Goal: Information Seeking & Learning: Learn about a topic

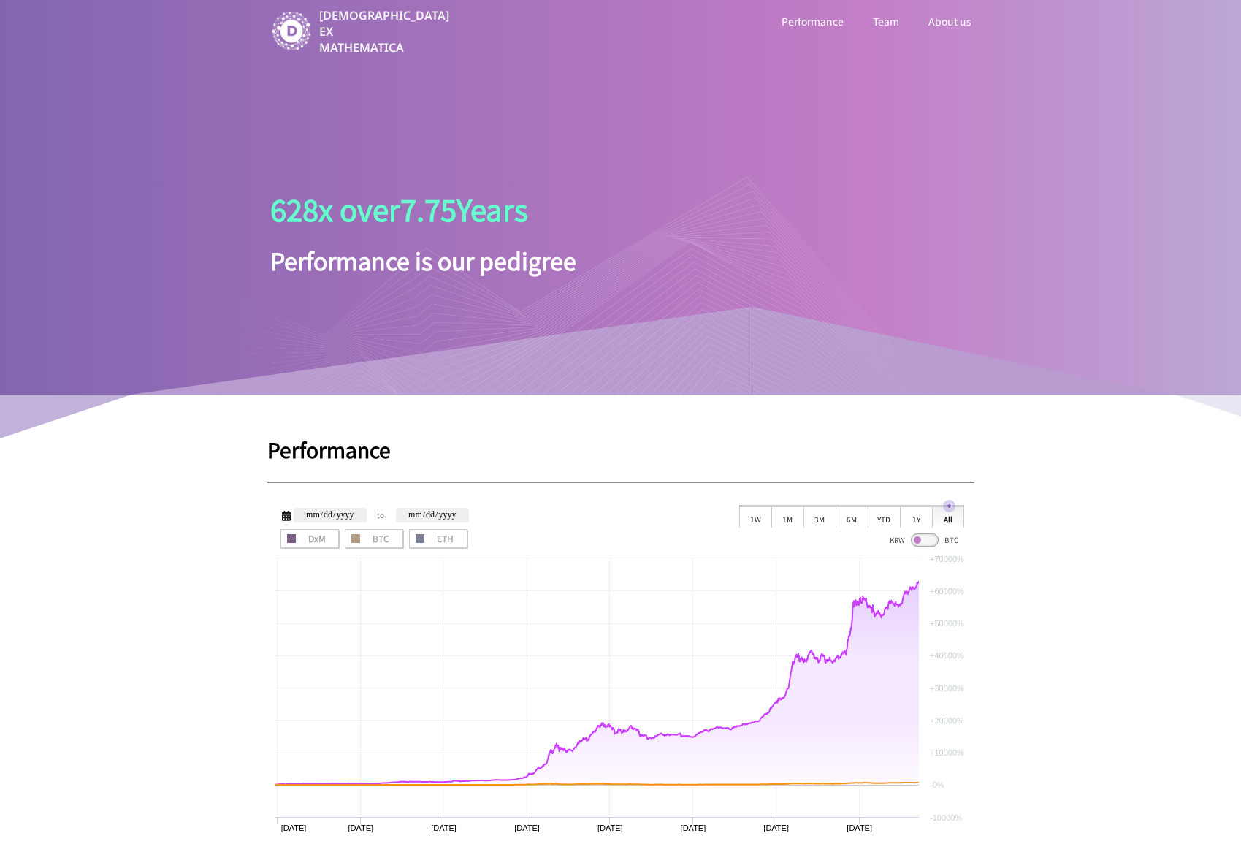
drag, startPoint x: 312, startPoint y: 207, endPoint x: 505, endPoint y: 206, distance: 192.9
click at [505, 206] on div at bounding box center [584, 284] width 731 height 219
click at [895, 20] on link "Team" at bounding box center [886, 21] width 32 height 19
click at [939, 22] on link "About us" at bounding box center [950, 21] width 49 height 19
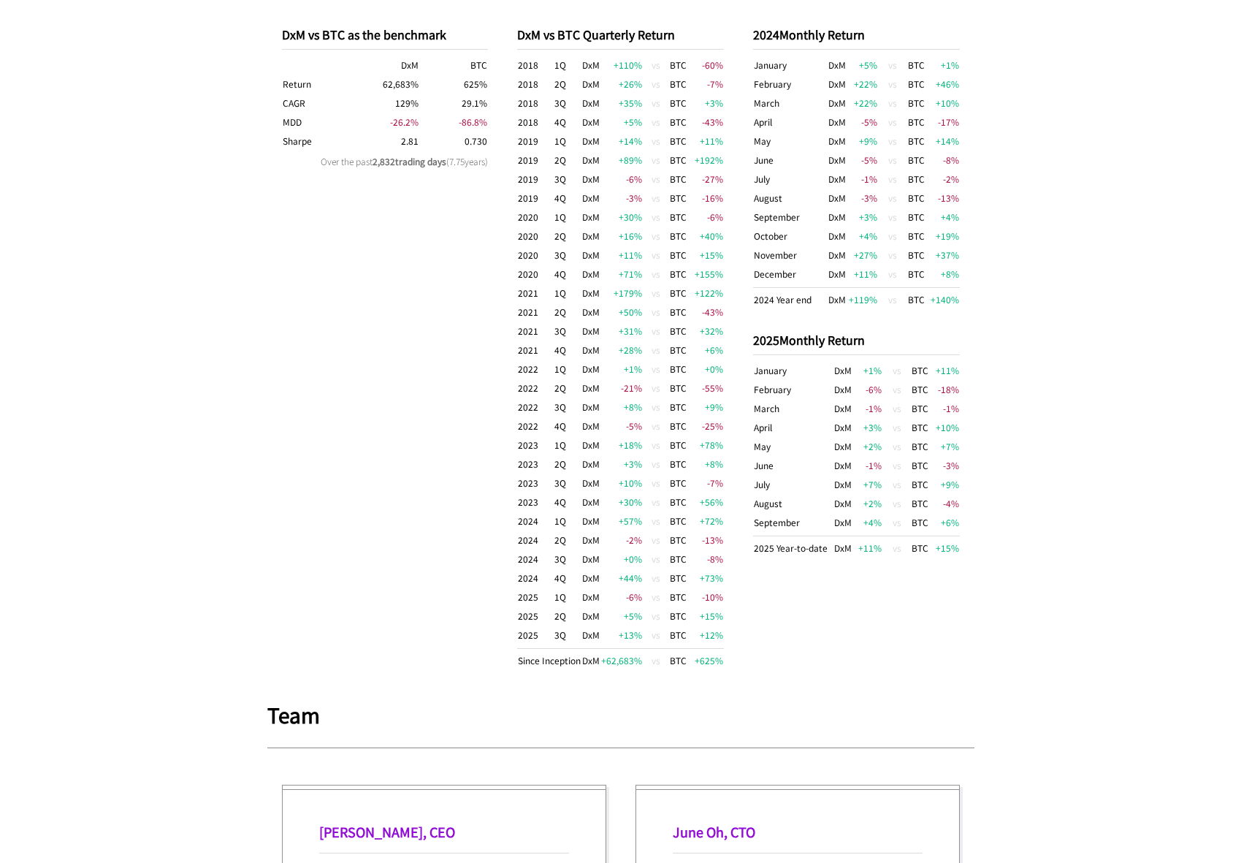
scroll to position [730, 0]
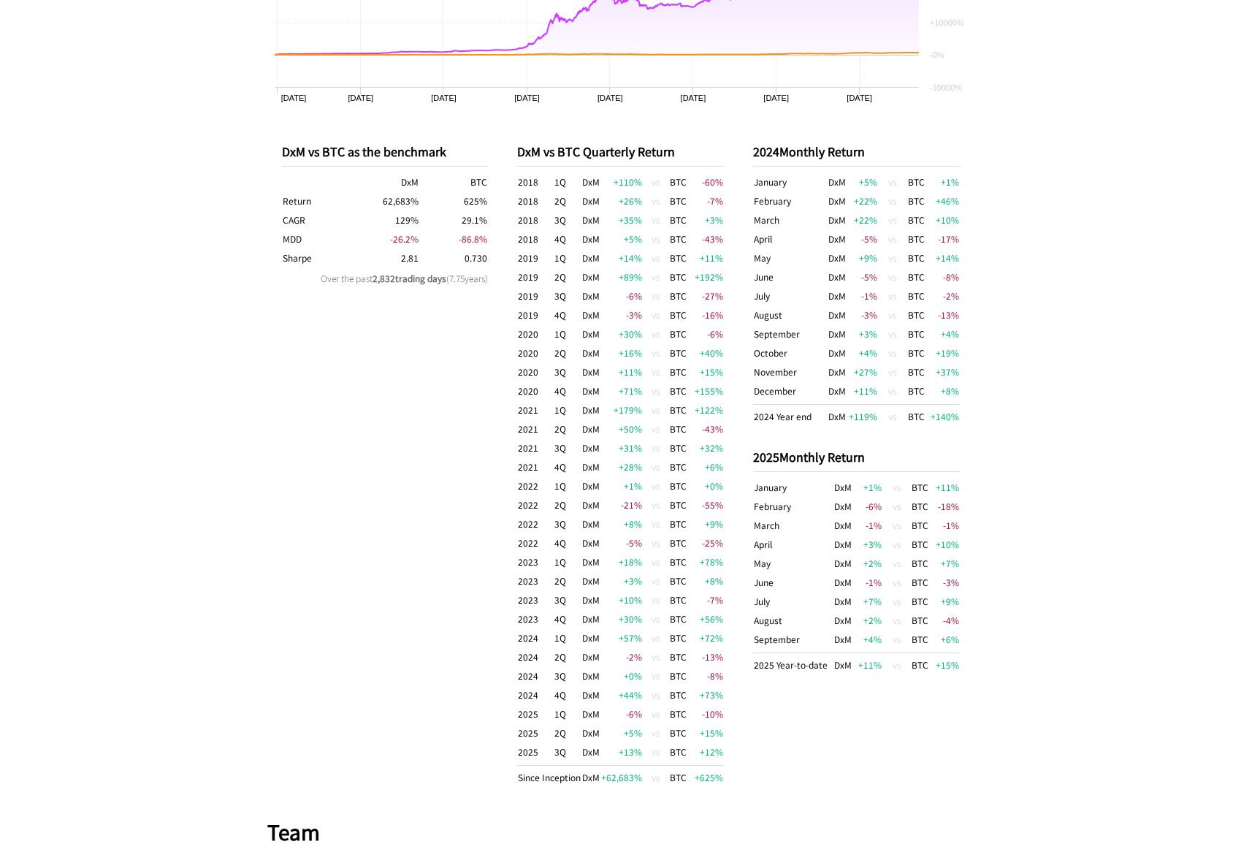
click at [531, 695] on td "2024" at bounding box center [535, 694] width 37 height 19
click at [534, 694] on td "2024" at bounding box center [535, 694] width 37 height 19
click at [533, 712] on td "2025" at bounding box center [535, 713] width 37 height 19
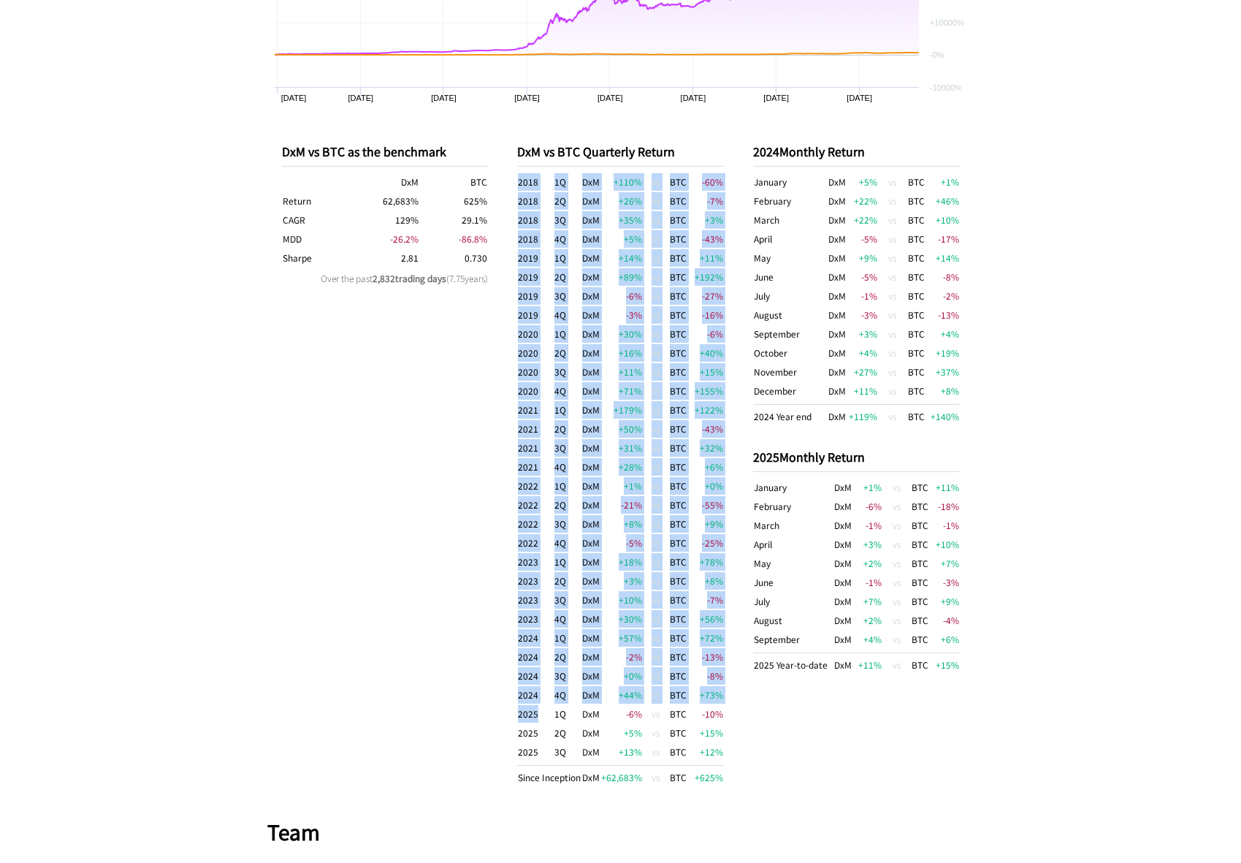
drag, startPoint x: 543, startPoint y: 720, endPoint x: 514, endPoint y: 718, distance: 28.6
click at [514, 718] on div "DxM vs BTC as the benchmark DxM BTC Return 62,683 % 625 % CAGR 129 % 29.1 % MDD…" at bounding box center [620, 464] width 707 height 703
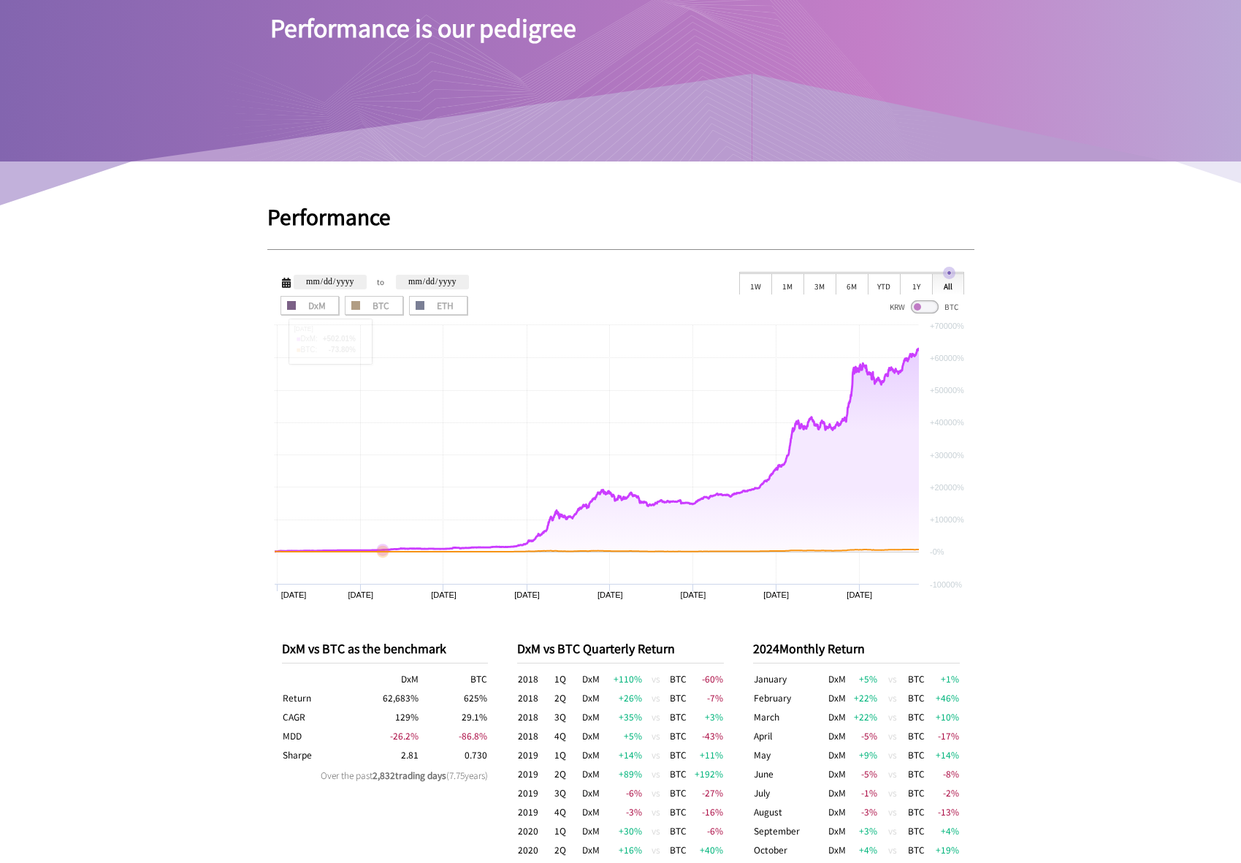
scroll to position [0, 0]
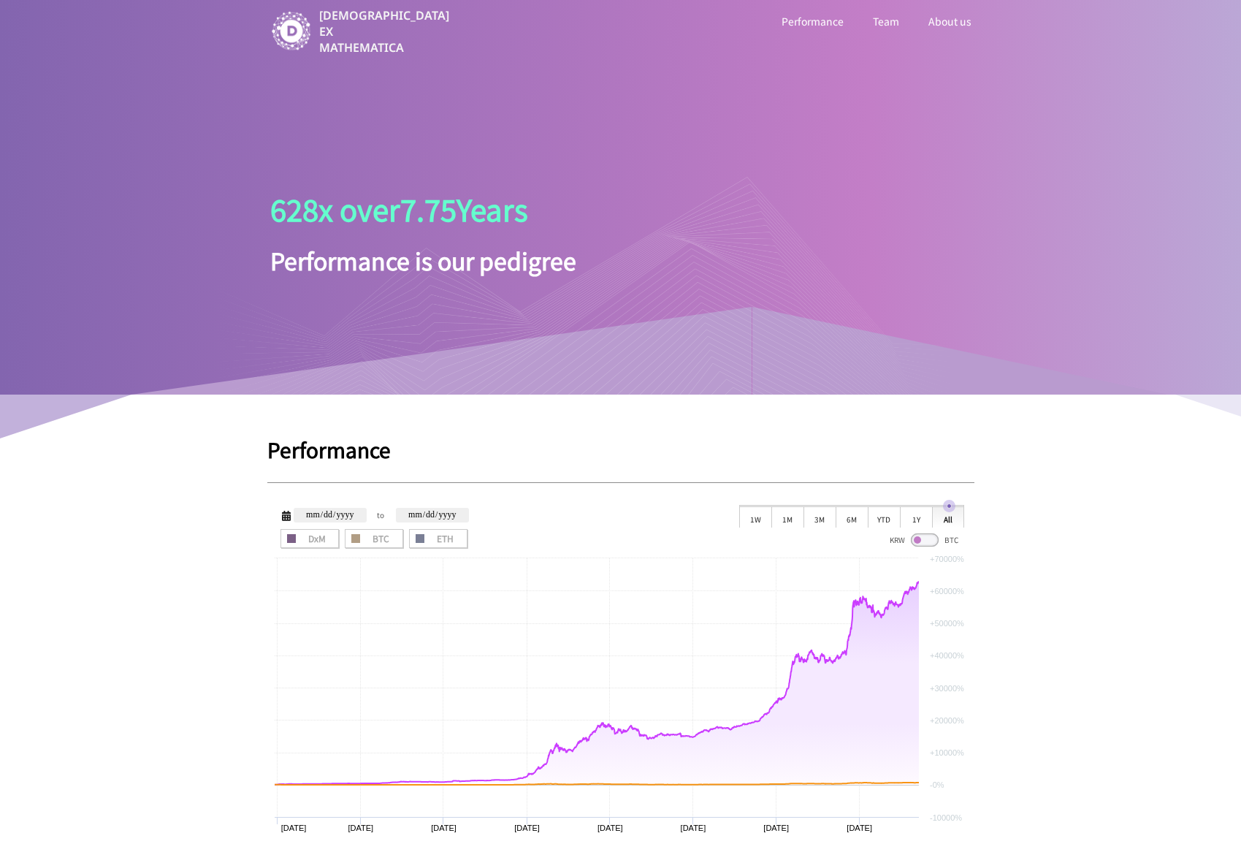
click at [921, 536] on span at bounding box center [925, 539] width 28 height 13
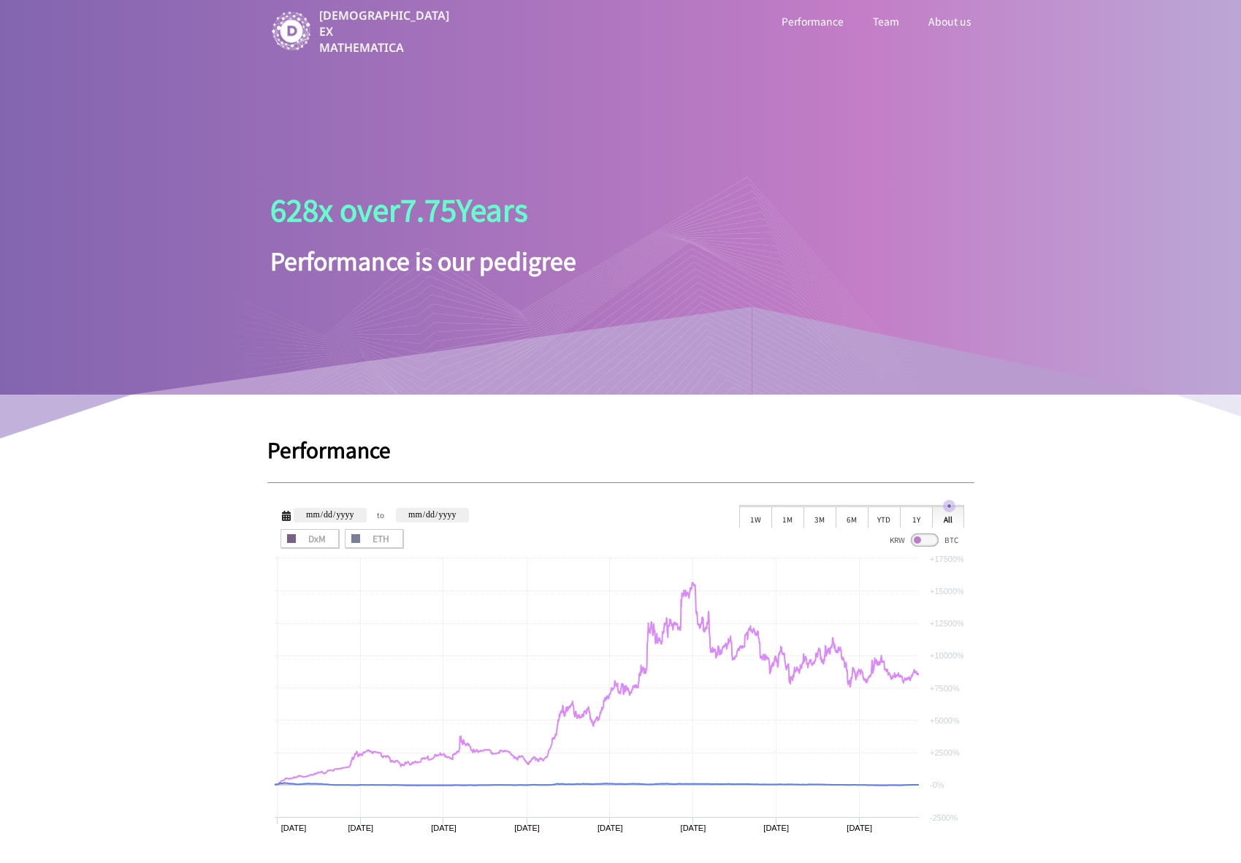
click at [923, 538] on span at bounding box center [925, 539] width 28 height 13
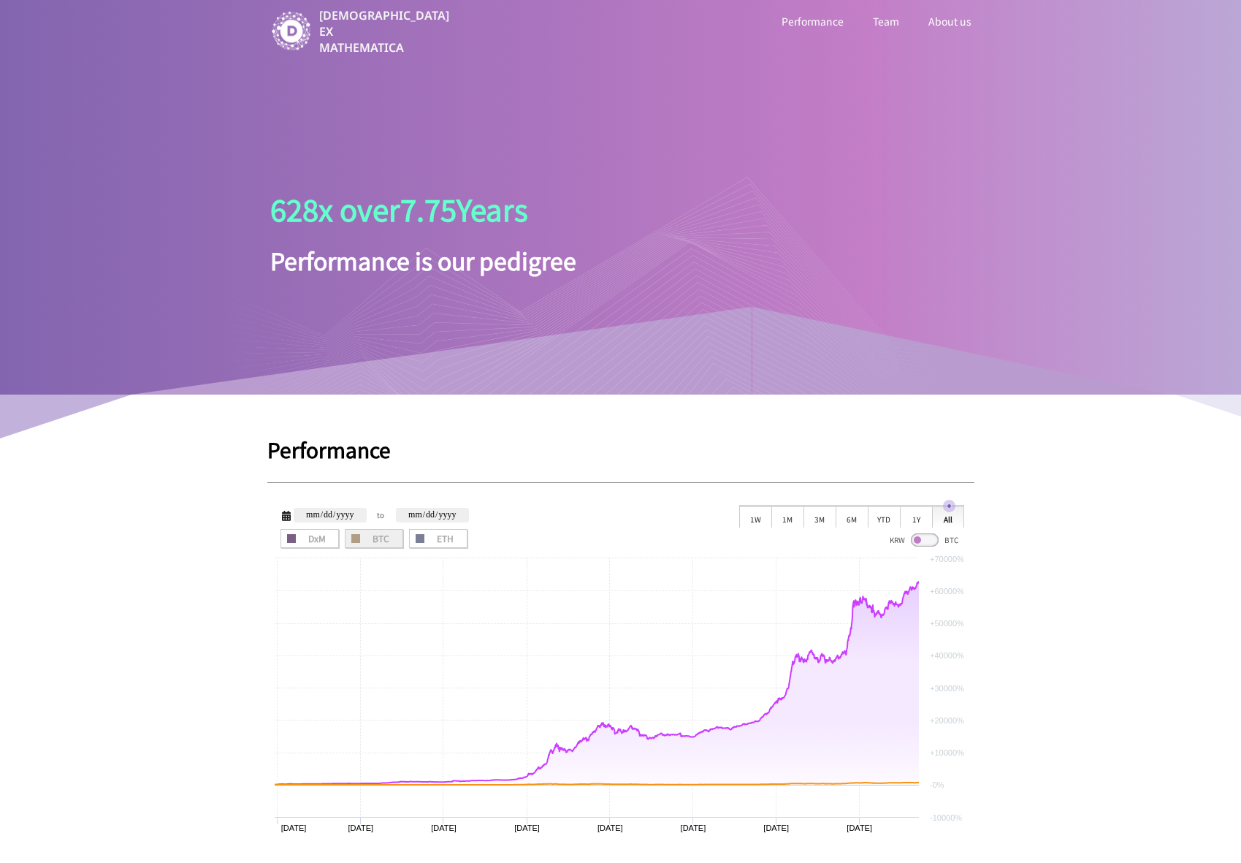
click at [367, 535] on span "BTC" at bounding box center [374, 538] width 48 height 9
click at [382, 537] on span "BTC" at bounding box center [374, 538] width 48 height 9
click at [435, 540] on span "ETH" at bounding box center [438, 538] width 48 height 9
click at [443, 542] on span "ETH" at bounding box center [438, 538] width 48 height 9
click at [434, 541] on span "ETH" at bounding box center [438, 538] width 48 height 9
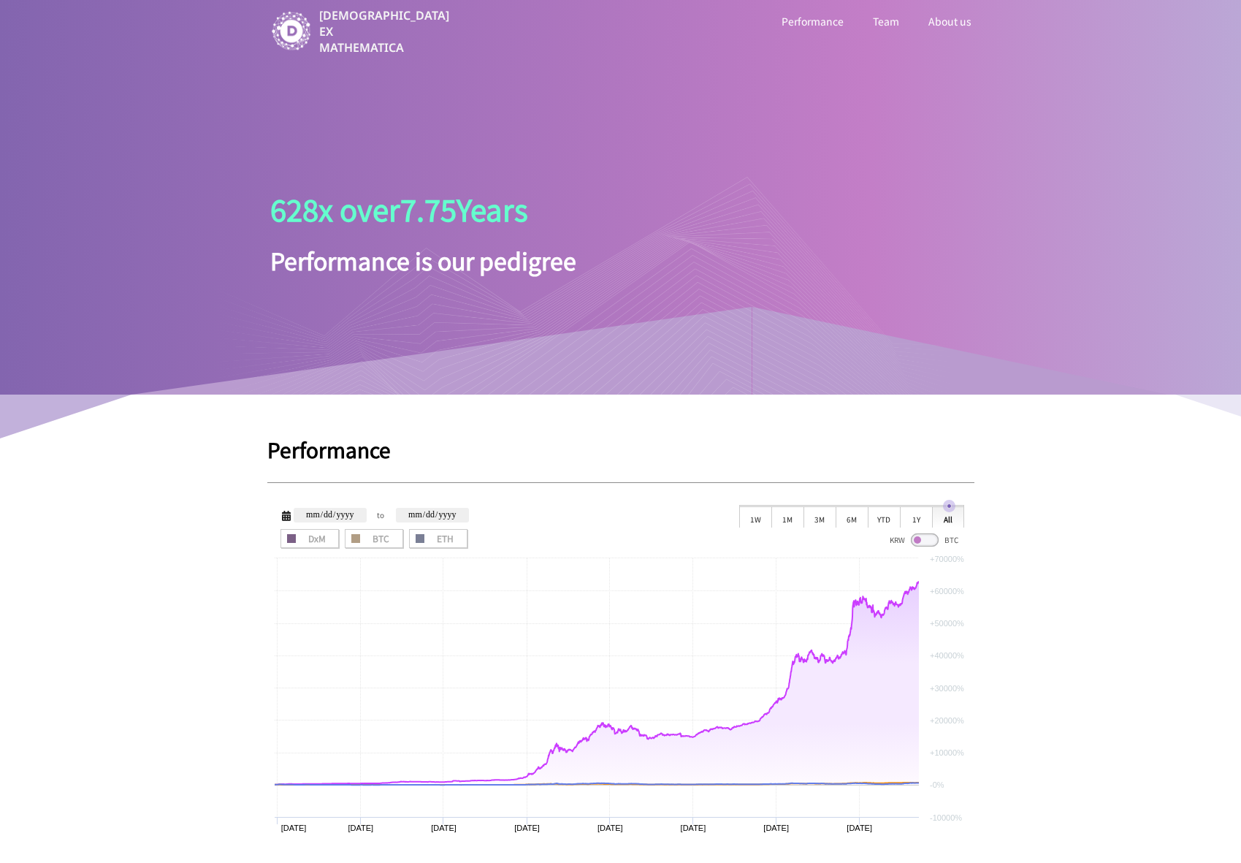
click at [923, 540] on span at bounding box center [925, 539] width 28 height 13
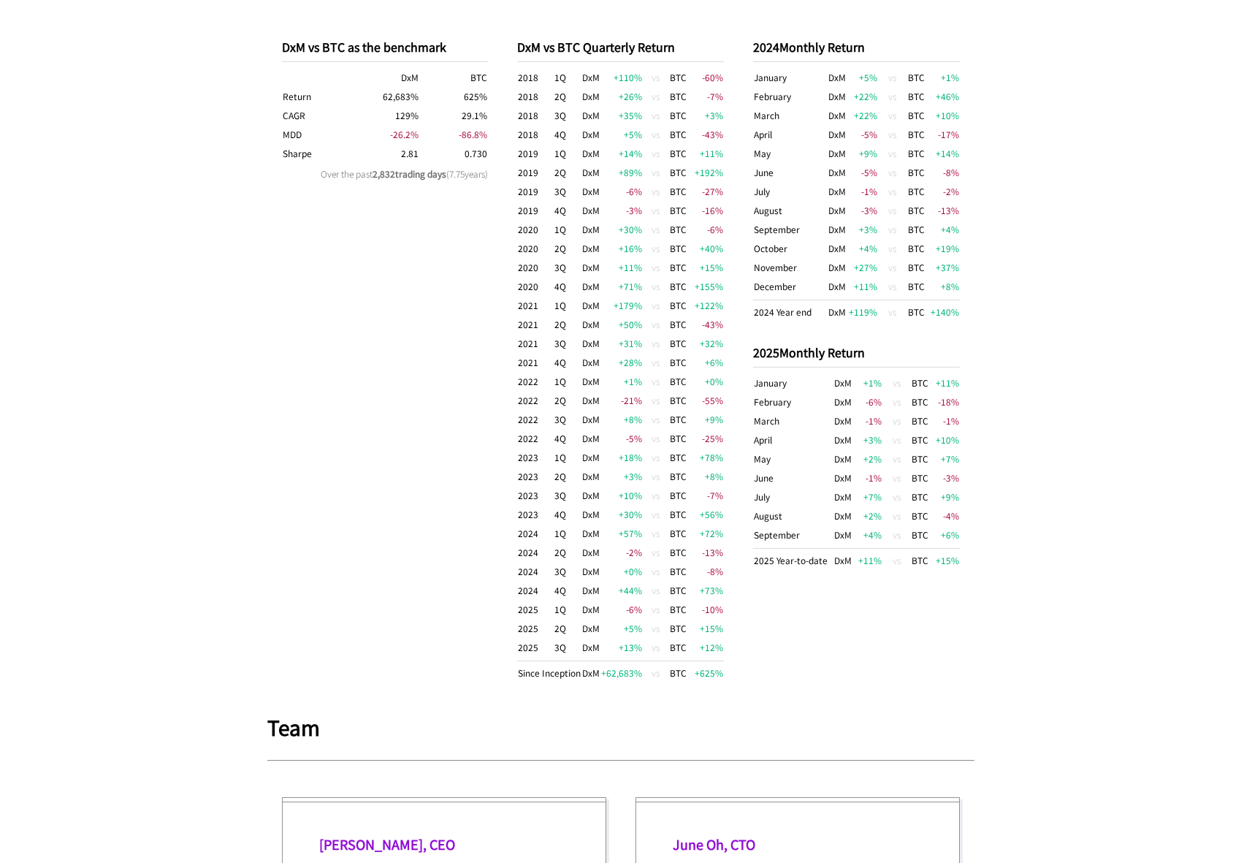
scroll to position [1561, 0]
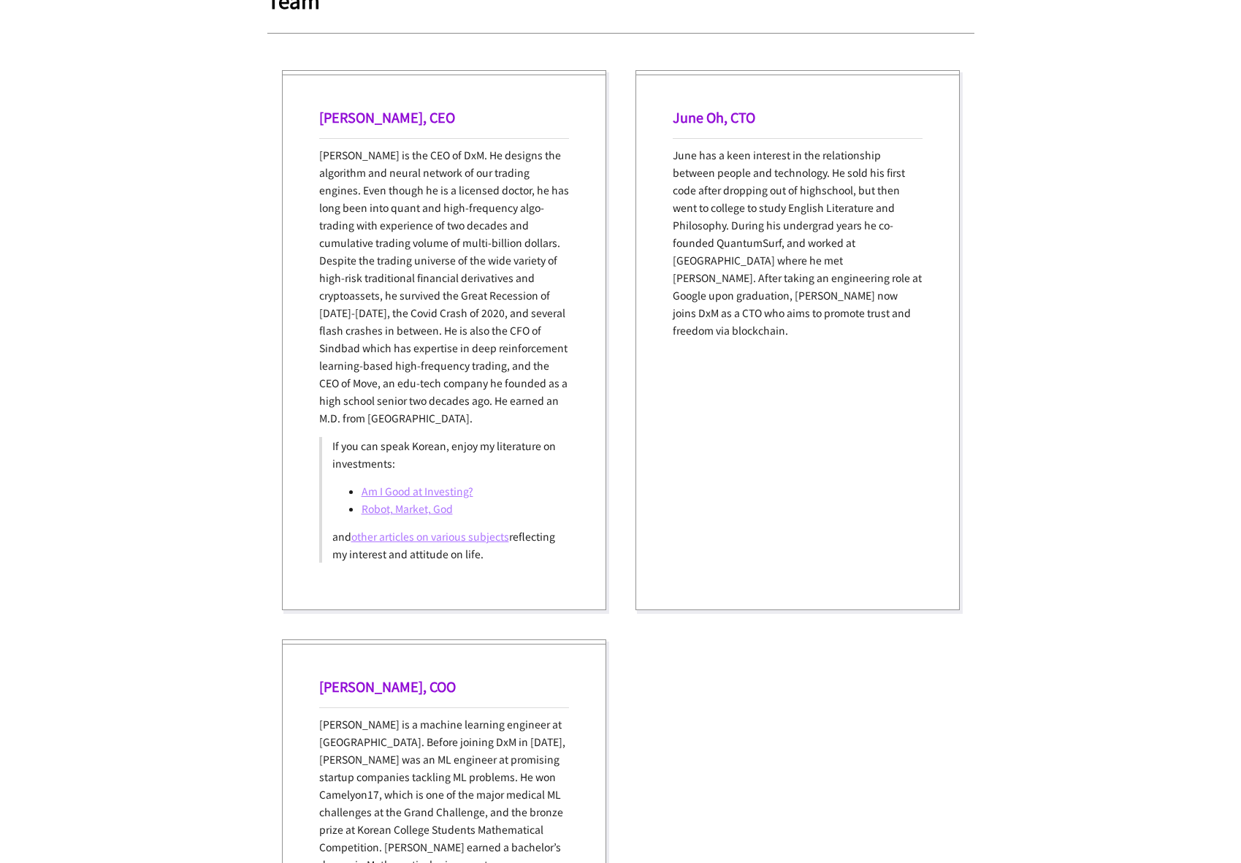
click at [446, 489] on link "Am I Good at Investing?" at bounding box center [418, 491] width 112 height 15
